Goal: Communication & Community: Answer question/provide support

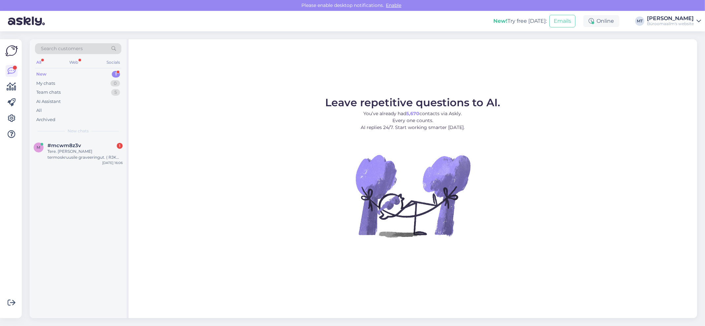
click at [39, 73] on div "New" at bounding box center [41, 74] width 10 height 7
click at [59, 145] on span "#mcwm8z3v" at bounding box center [64, 145] width 34 height 6
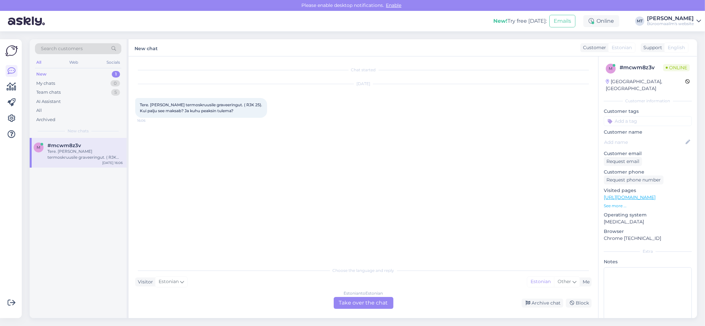
click at [366, 306] on div "Estonian to Estonian Take over the chat" at bounding box center [364, 303] width 60 height 12
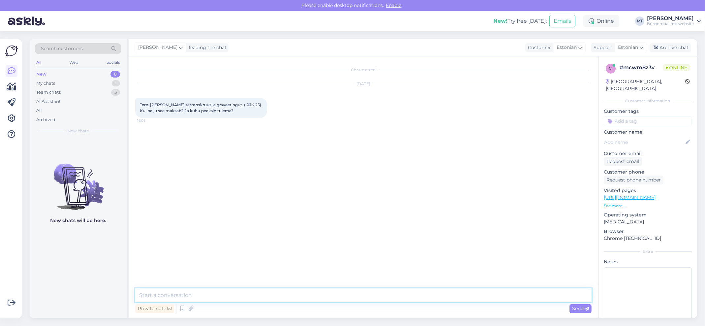
click at [184, 291] on textarea at bounding box center [363, 295] width 456 height 14
type textarea "t"
paste textarea "Teenused ja hooldus: [PHONE_NUMBER] [EMAIL_ADDRESS][PERSON_NAME][DOMAIN_NAME]"
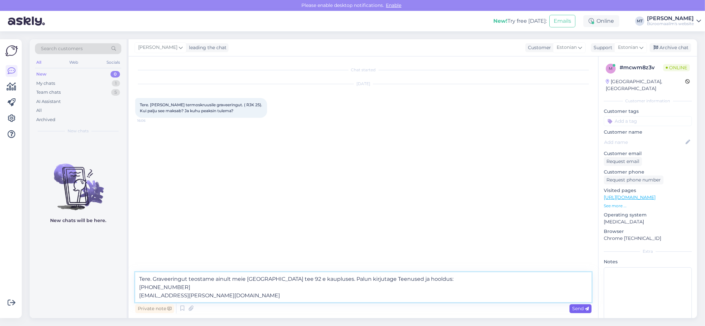
type textarea "Tere. Graveeringut teostame ainult meie [GEOGRAPHIC_DATA] tee 92 e kaupluses. P…"
click at [578, 309] on span "Send" at bounding box center [580, 308] width 17 height 6
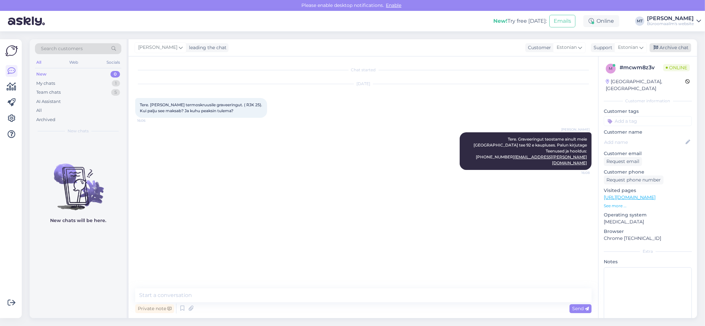
click at [676, 46] on div "Archive chat" at bounding box center [670, 47] width 42 height 9
click at [10, 88] on icon at bounding box center [12, 87] width 10 height 8
